Goal: Information Seeking & Learning: Check status

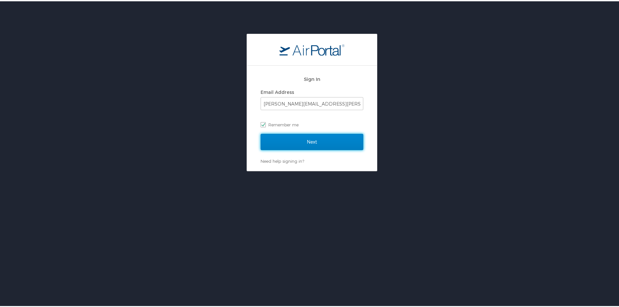
click at [288, 145] on input "Next" at bounding box center [312, 141] width 103 height 16
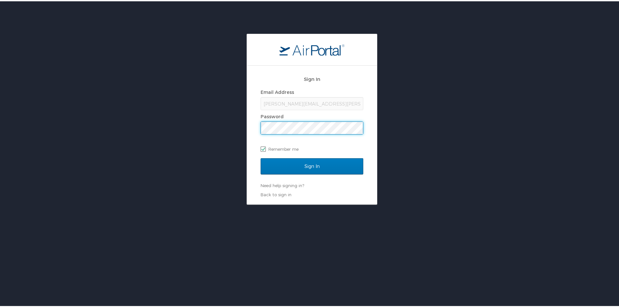
click at [261, 157] on input "Sign In" at bounding box center [312, 165] width 103 height 16
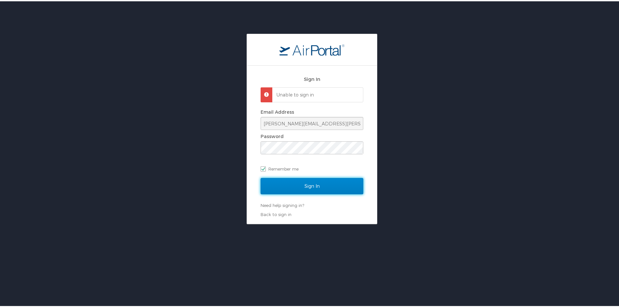
click at [323, 183] on input "Sign In" at bounding box center [312, 185] width 103 height 16
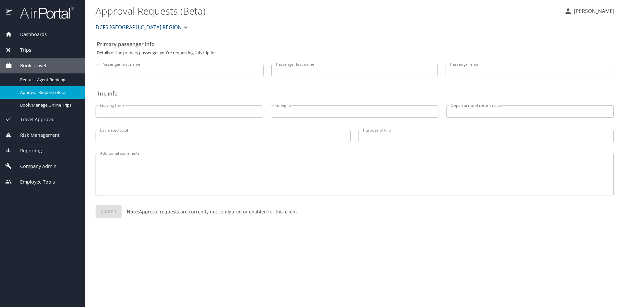
click at [40, 50] on div "Trips" at bounding box center [42, 49] width 75 height 7
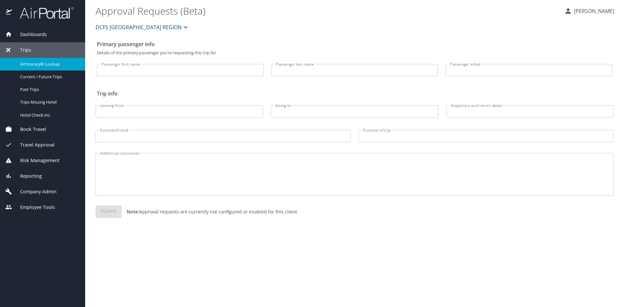
click at [45, 66] on span "Airtinerary® Lookup" at bounding box center [48, 64] width 57 height 6
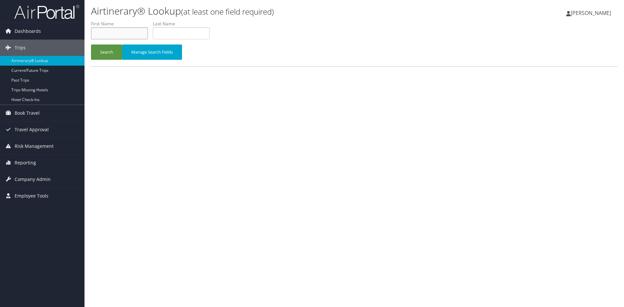
click at [125, 34] on input "text" at bounding box center [119, 33] width 57 height 12
type input "zy"
type input "bell"
click at [91, 45] on button "Search" at bounding box center [106, 52] width 31 height 15
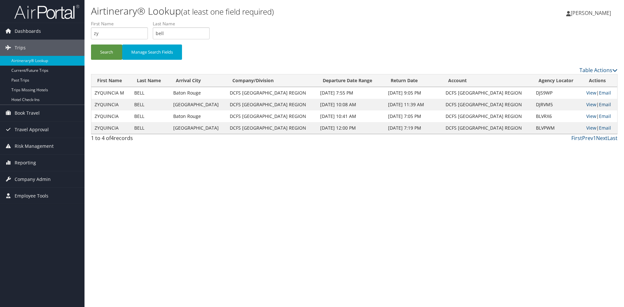
click at [606, 102] on link "Email" at bounding box center [605, 104] width 12 height 6
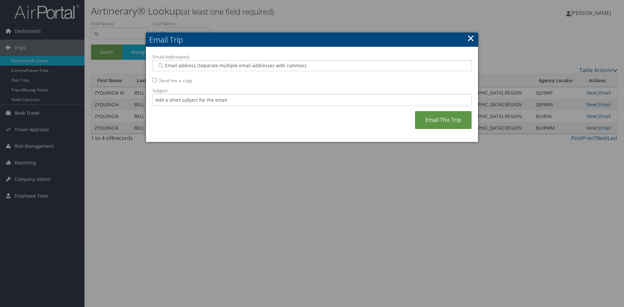
click at [472, 39] on link "×" at bounding box center [470, 38] width 7 height 13
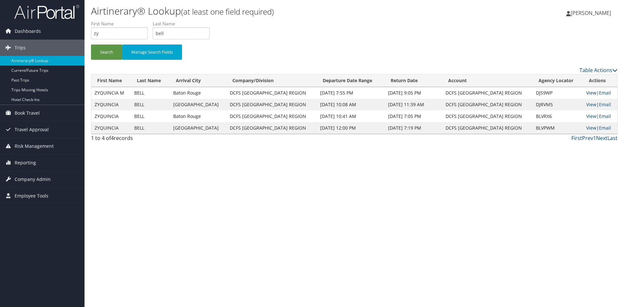
click at [590, 92] on link "View" at bounding box center [591, 93] width 10 height 6
click at [586, 104] on link "View" at bounding box center [591, 104] width 10 height 6
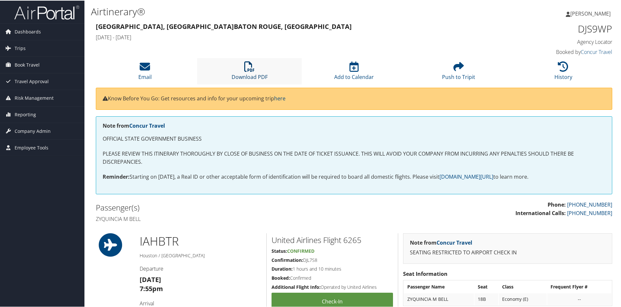
click at [249, 73] on link "Download PDF" at bounding box center [250, 72] width 36 height 16
click at [252, 63] on icon at bounding box center [249, 66] width 10 height 10
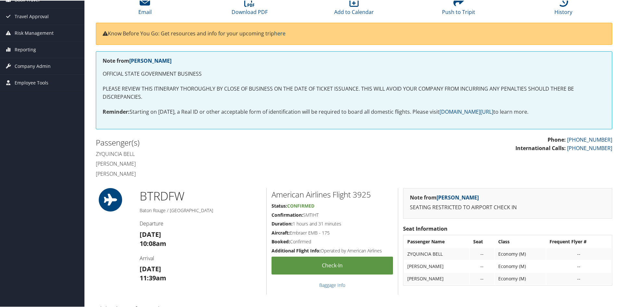
scroll to position [163, 0]
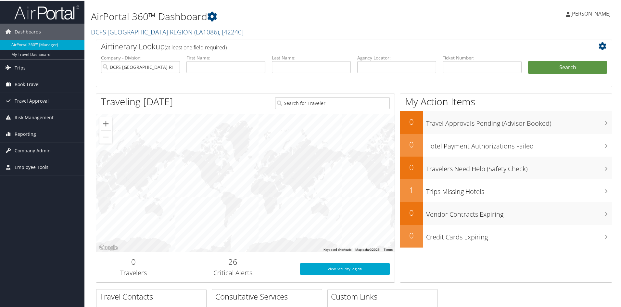
click at [51, 84] on link "Book Travel" at bounding box center [42, 84] width 85 height 16
click at [36, 46] on link "AirPortal 360™ (Manager)" at bounding box center [42, 44] width 85 height 10
click at [241, 67] on input "text" at bounding box center [226, 66] width 79 height 12
type input "Latasha"
click at [339, 64] on input "text" at bounding box center [311, 66] width 79 height 12
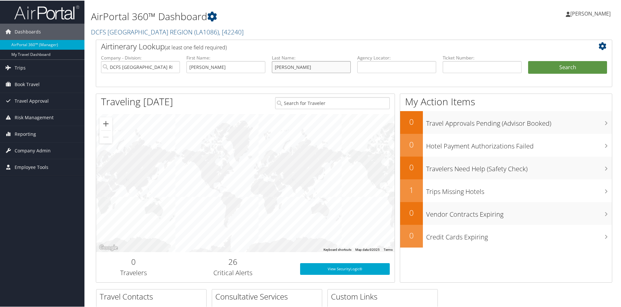
type input "[PERSON_NAME]"
click at [528, 60] on button "Search" at bounding box center [567, 66] width 79 height 13
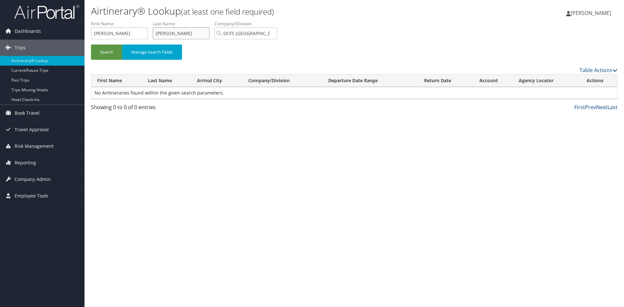
click at [177, 30] on input "raby" at bounding box center [181, 33] width 57 height 12
click at [91, 45] on button "Search" at bounding box center [106, 52] width 31 height 15
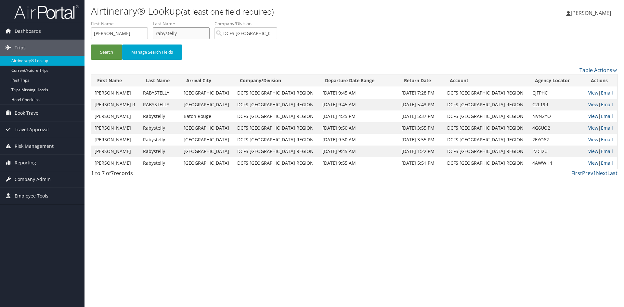
click at [161, 33] on input "rabystelly" at bounding box center [181, 33] width 57 height 12
click at [91, 45] on button "Search" at bounding box center [106, 52] width 31 height 15
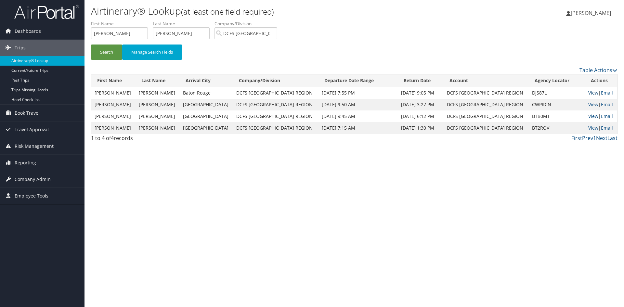
click at [588, 92] on link "View" at bounding box center [593, 93] width 10 height 6
click at [155, 36] on input "stelly" at bounding box center [181, 33] width 57 height 12
type input "raby stelly"
click at [106, 52] on button "Search" at bounding box center [106, 52] width 31 height 15
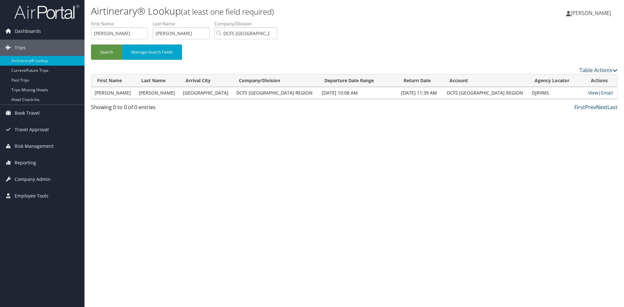
click at [588, 90] on link "View" at bounding box center [593, 93] width 10 height 6
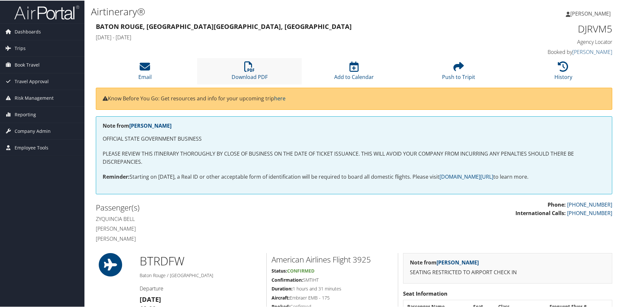
click at [256, 70] on li "Download PDF" at bounding box center [249, 71] width 105 height 26
